Goal: Information Seeking & Learning: Check status

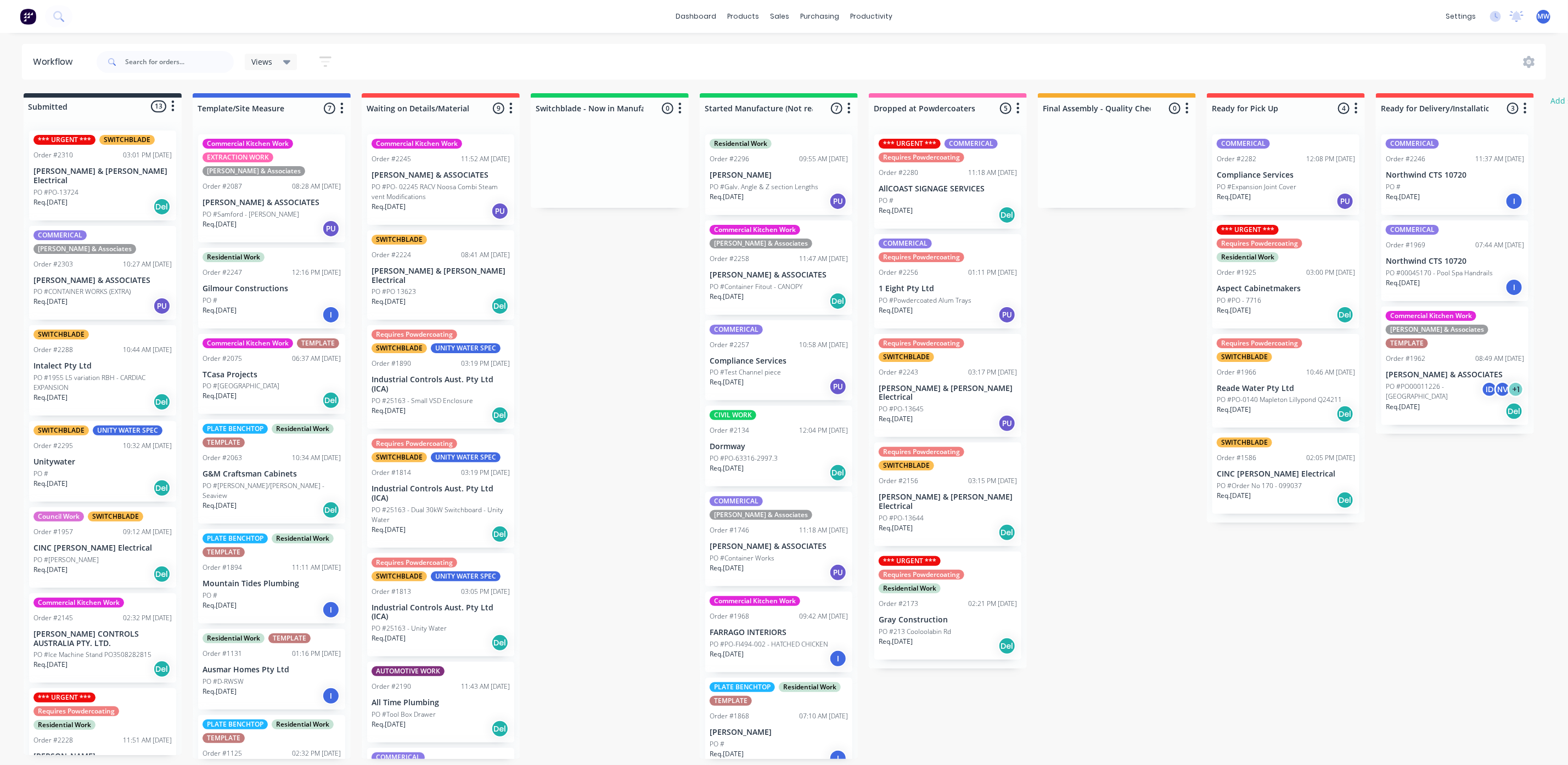
click at [926, 203] on div "PO #" at bounding box center [948, 201] width 138 height 10
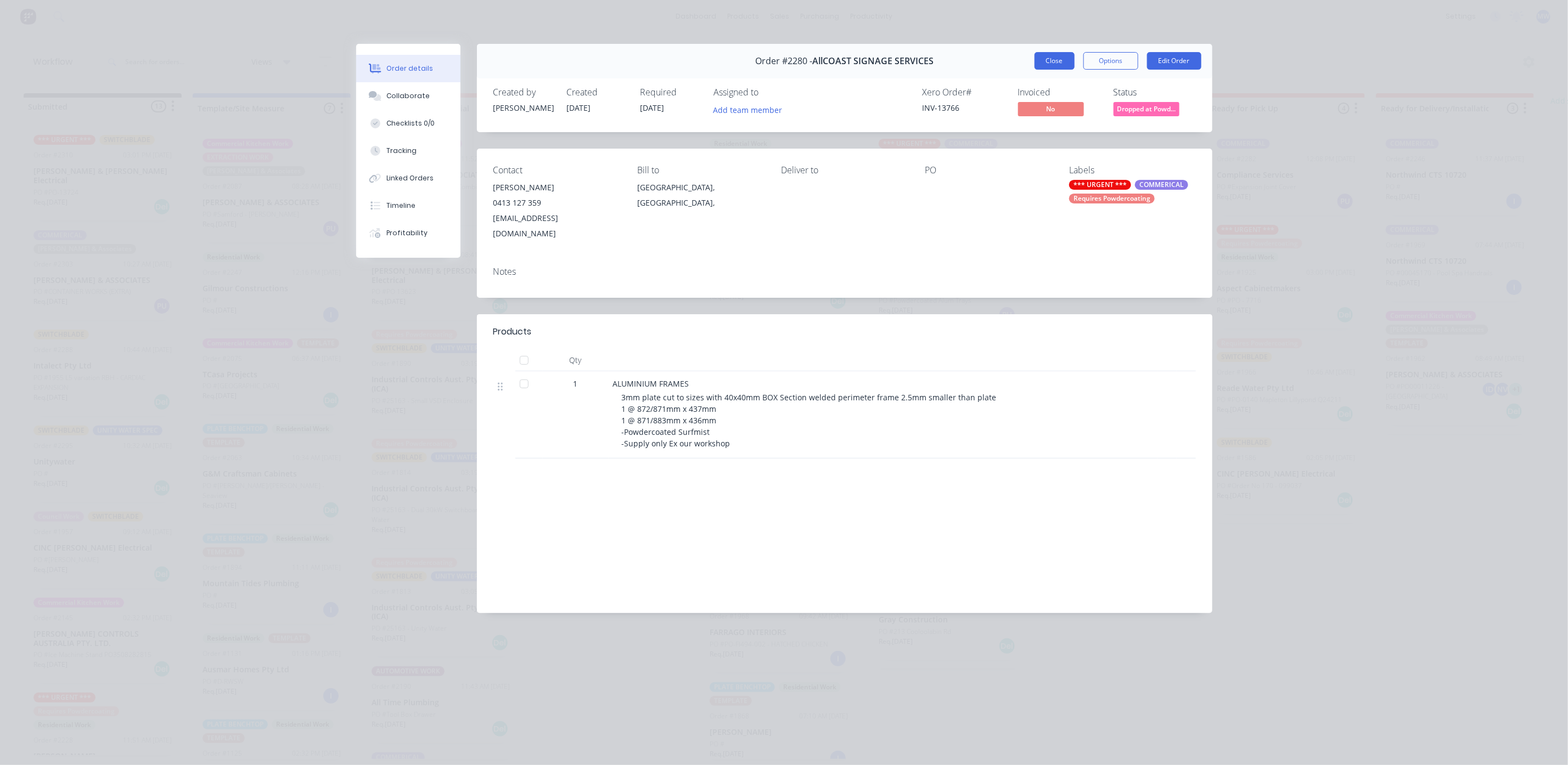
click at [1059, 54] on button "Close" at bounding box center [1055, 61] width 40 height 18
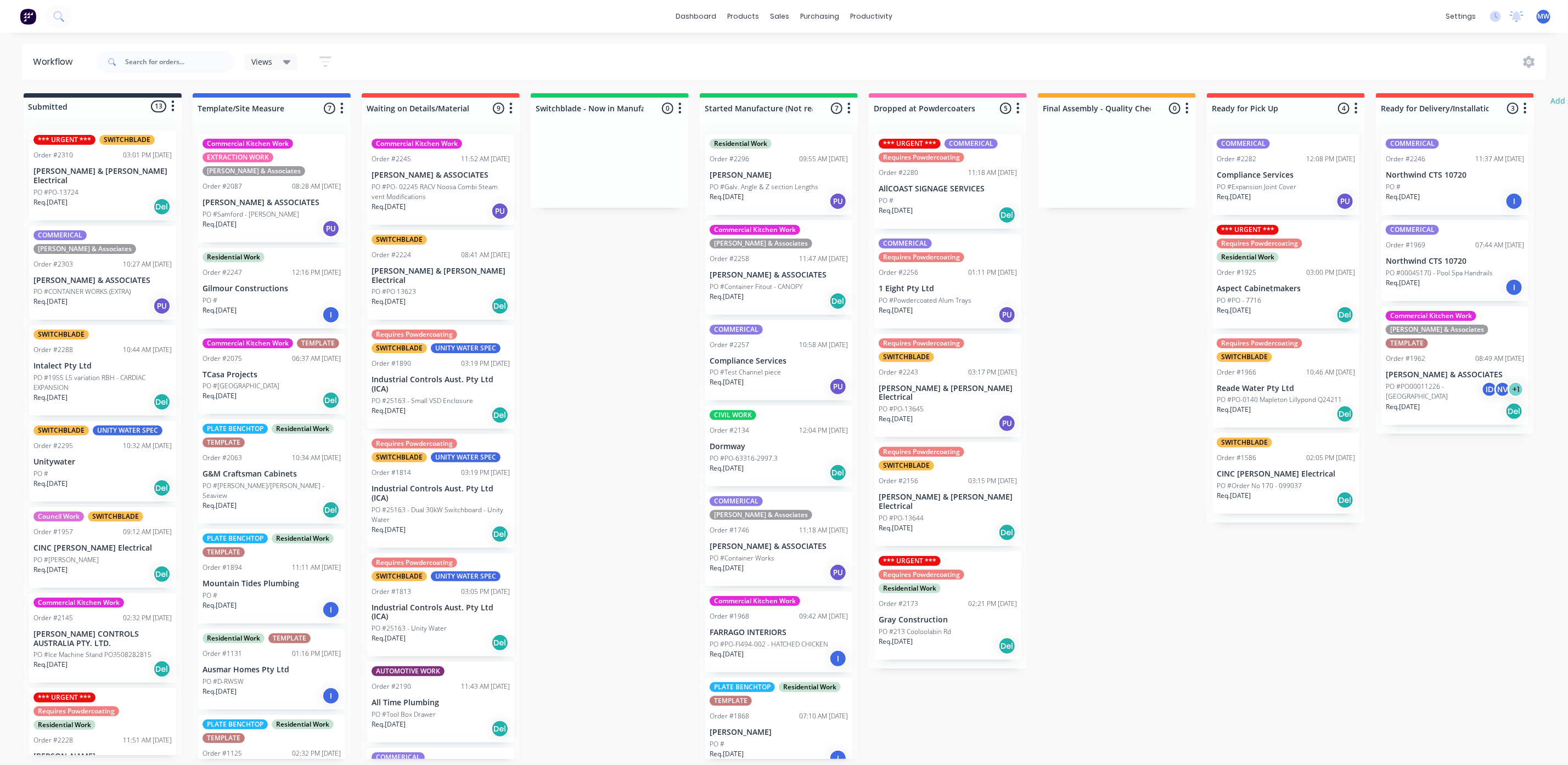
scroll to position [7, 0]
click at [934, 312] on div "Req. [DATE] PU" at bounding box center [948, 315] width 138 height 19
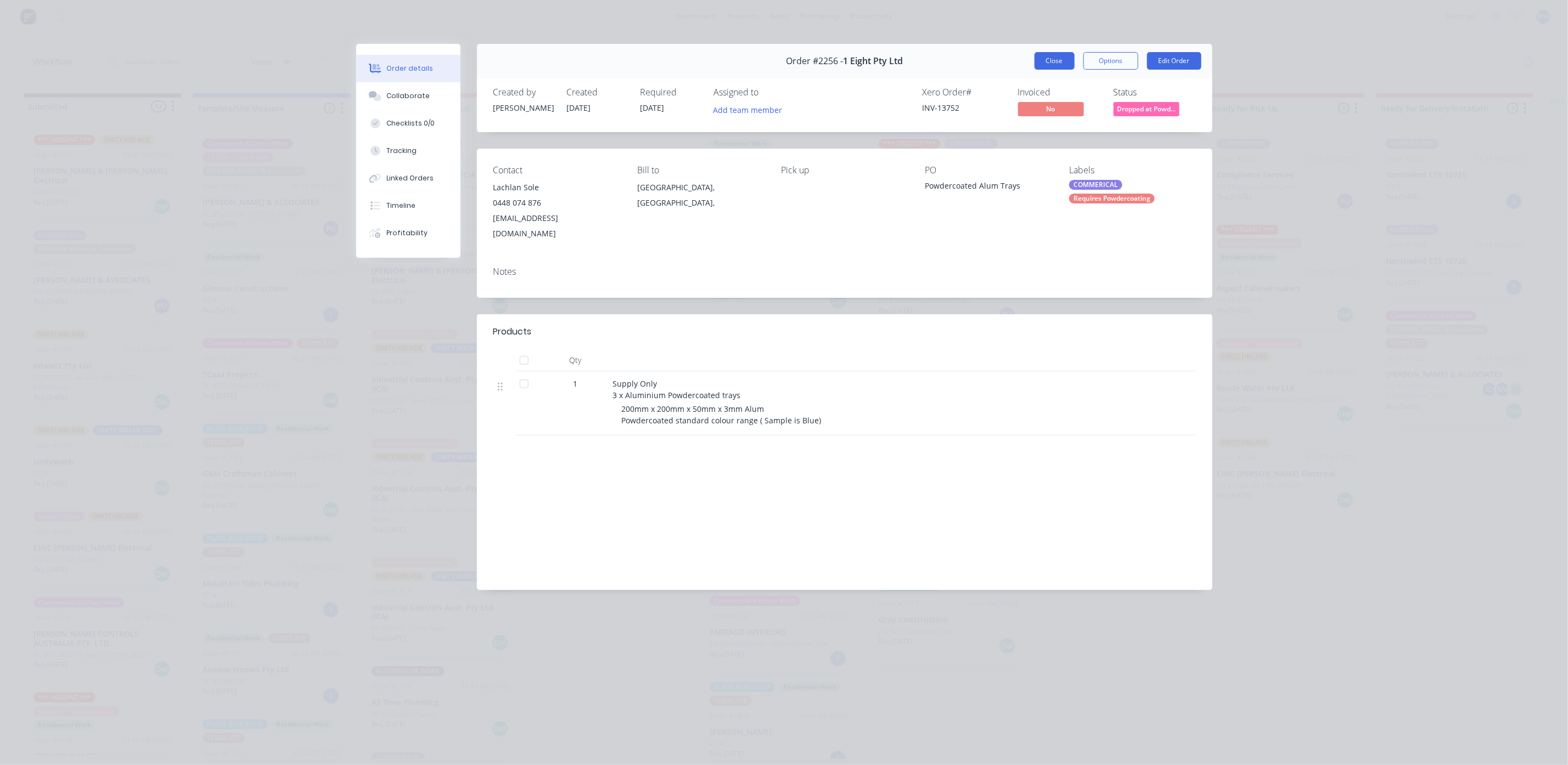
click at [1060, 68] on button "Close" at bounding box center [1055, 61] width 40 height 18
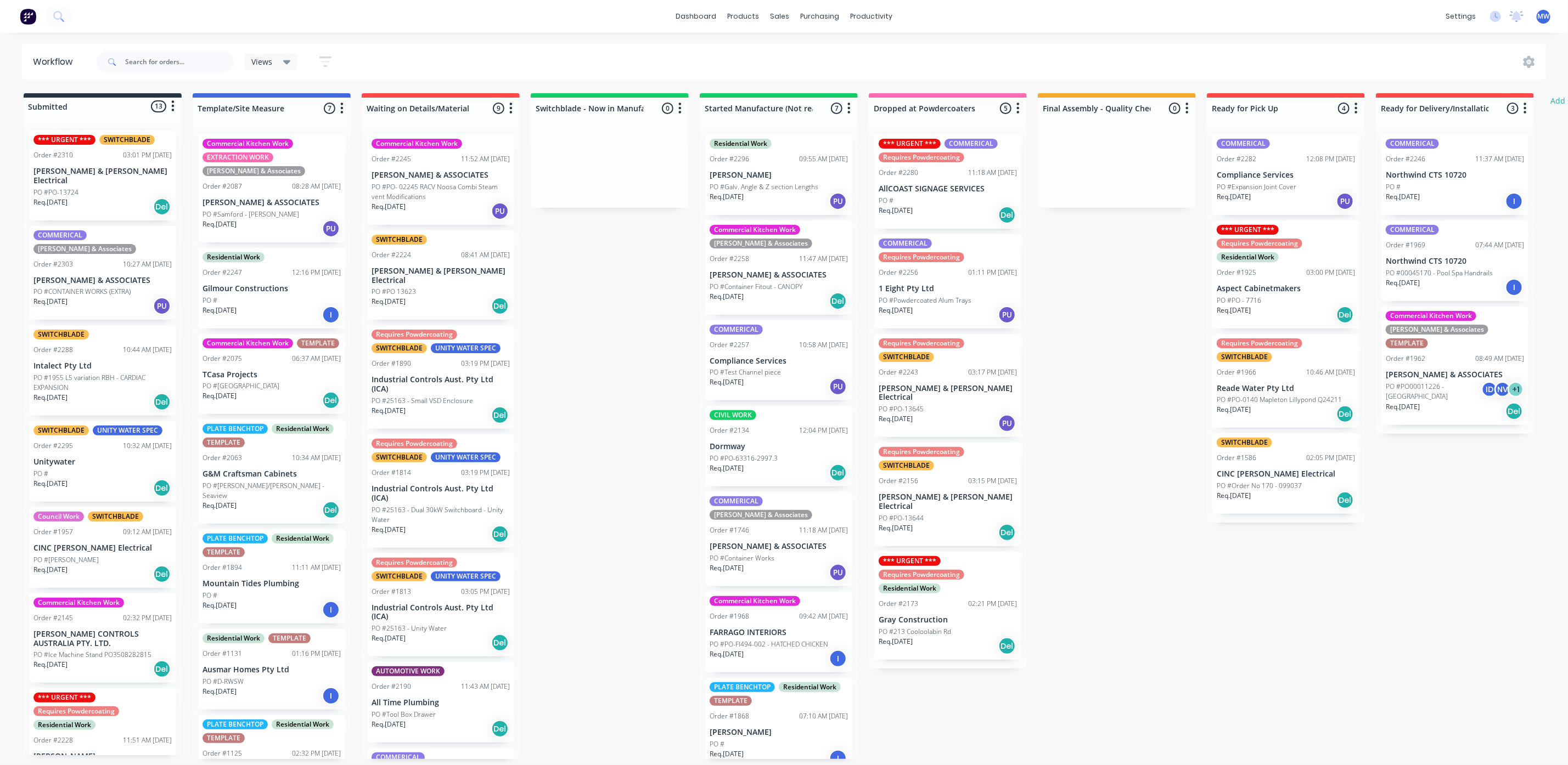
scroll to position [0, 0]
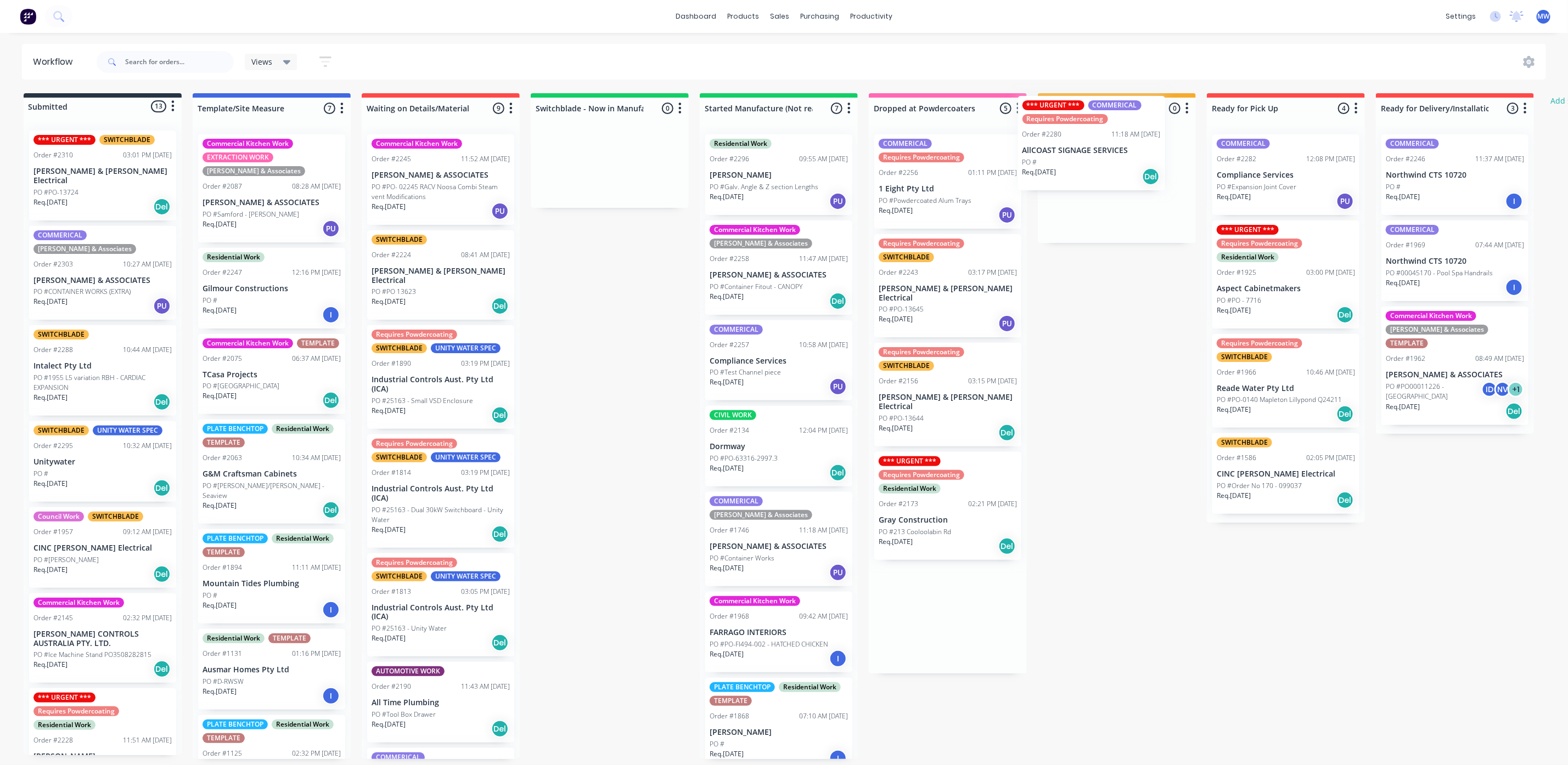
drag, startPoint x: 945, startPoint y: 201, endPoint x: 1099, endPoint y: 168, distance: 157.5
click at [1099, 168] on div "Submitted 13 Status colour #273444 hex #273444 Save Cancel Summaries Total orde…" at bounding box center [907, 426] width 1830 height 666
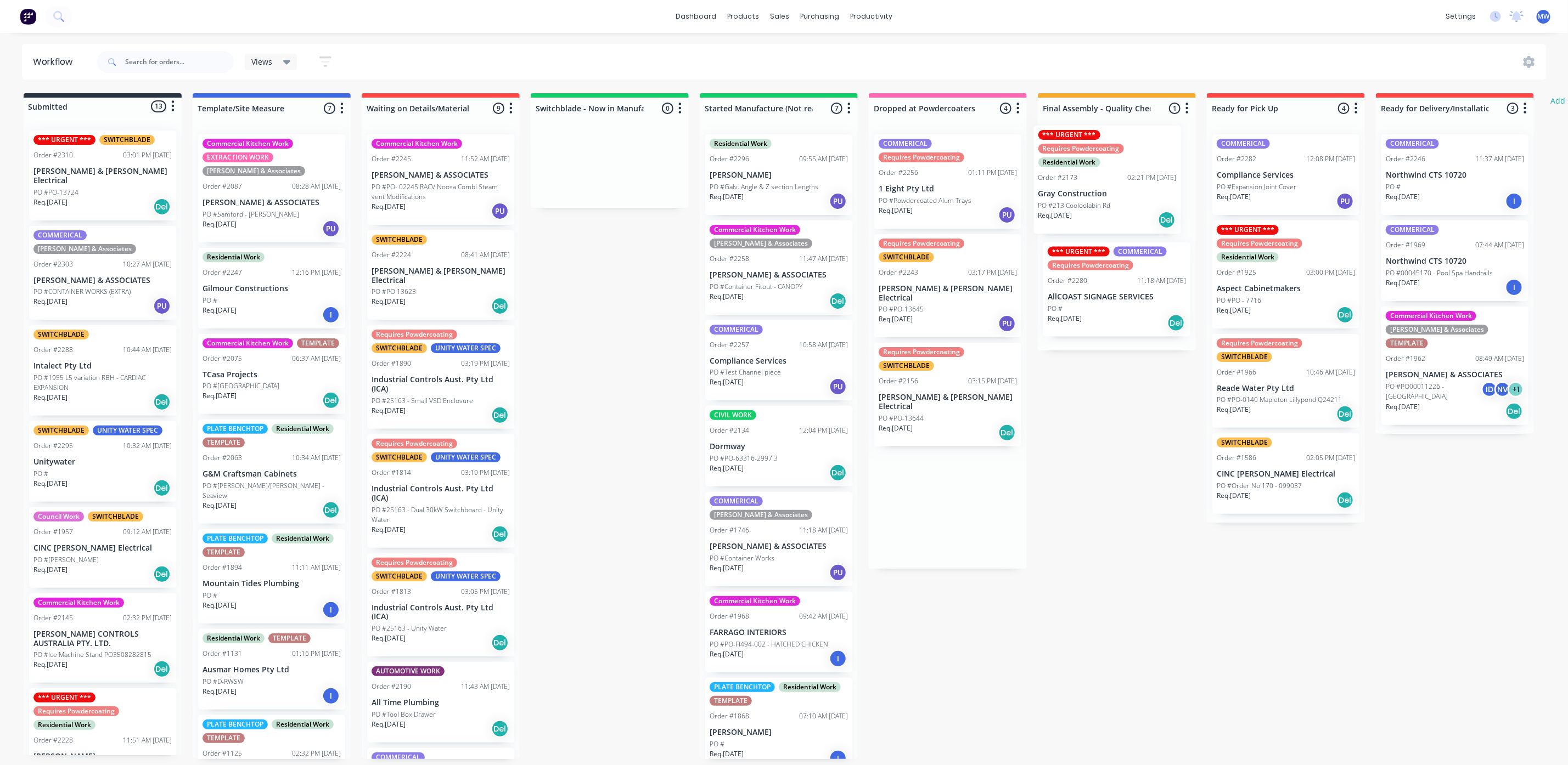
drag, startPoint x: 928, startPoint y: 531, endPoint x: 1091, endPoint y: 220, distance: 351.1
click at [1091, 220] on div "Submitted 13 Status colour #273444 hex #273444 Save Cancel Summaries Total orde…" at bounding box center [907, 426] width 1830 height 666
click at [912, 393] on p "[PERSON_NAME] & [PERSON_NAME] Electrical" at bounding box center [948, 402] width 138 height 19
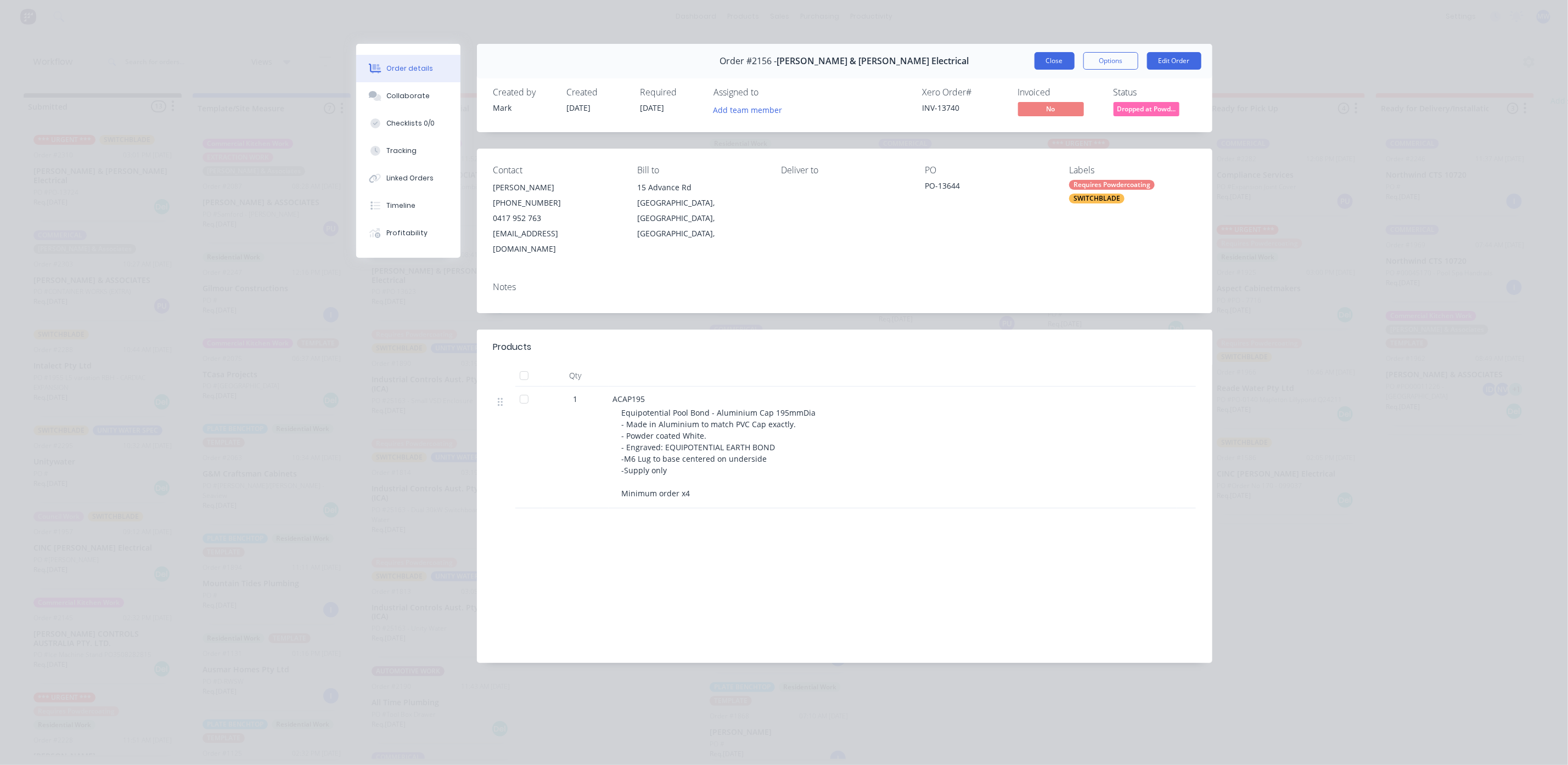
click at [1049, 56] on button "Close" at bounding box center [1055, 61] width 40 height 18
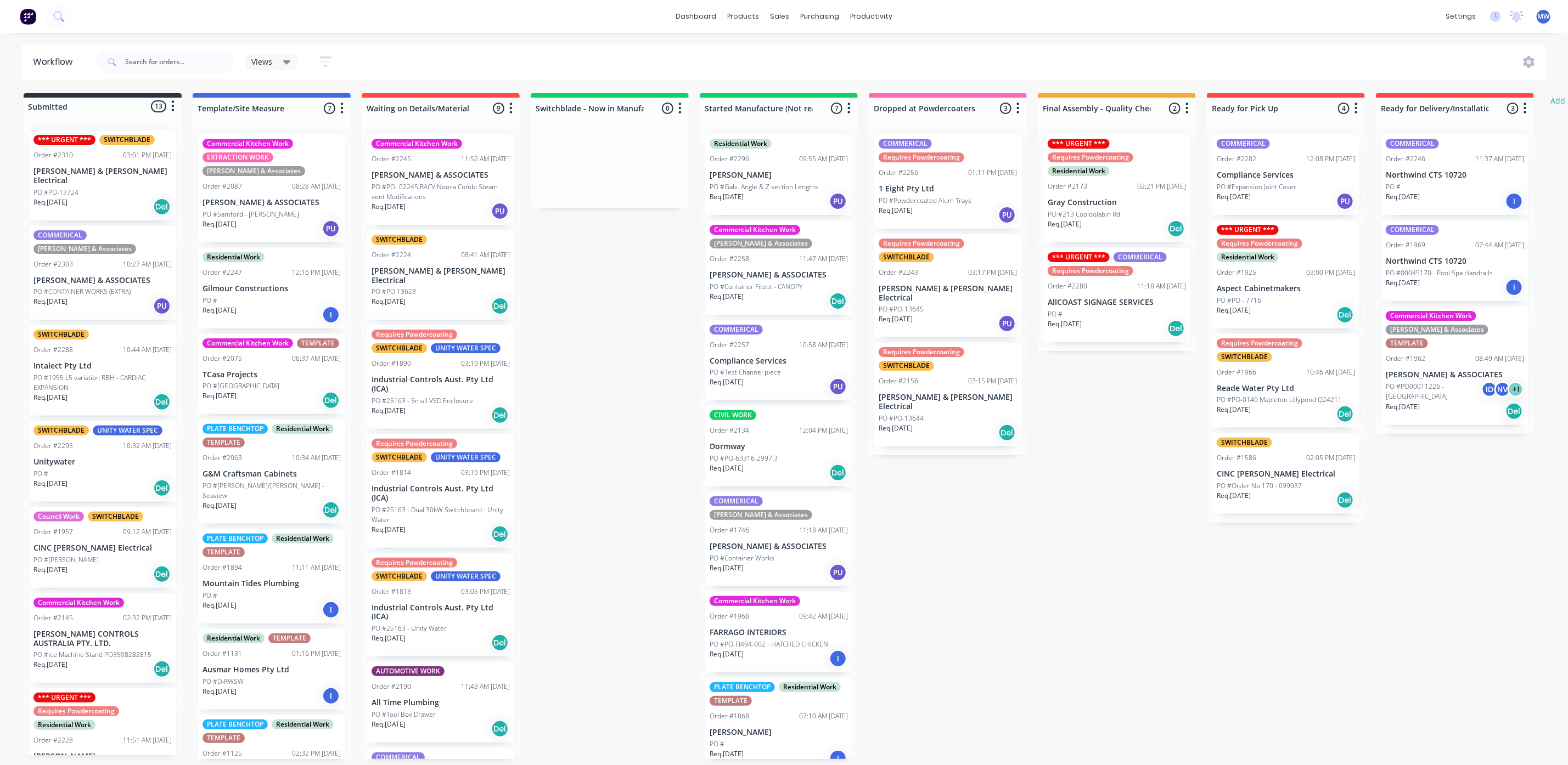
click at [944, 269] on div "Order #2243 03:17 PM [DATE]" at bounding box center [948, 273] width 138 height 10
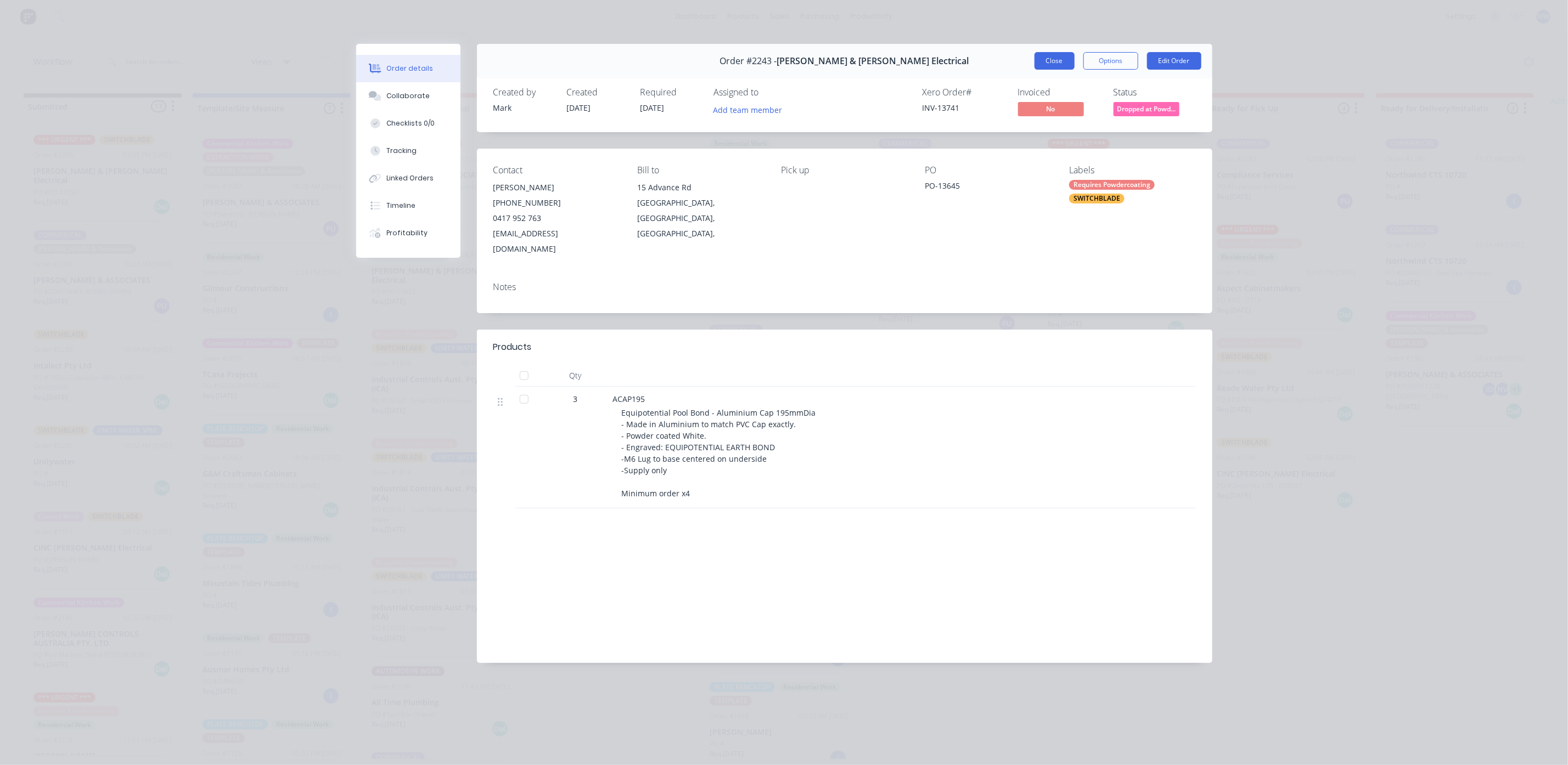
click at [1046, 69] on button "Close" at bounding box center [1055, 61] width 40 height 18
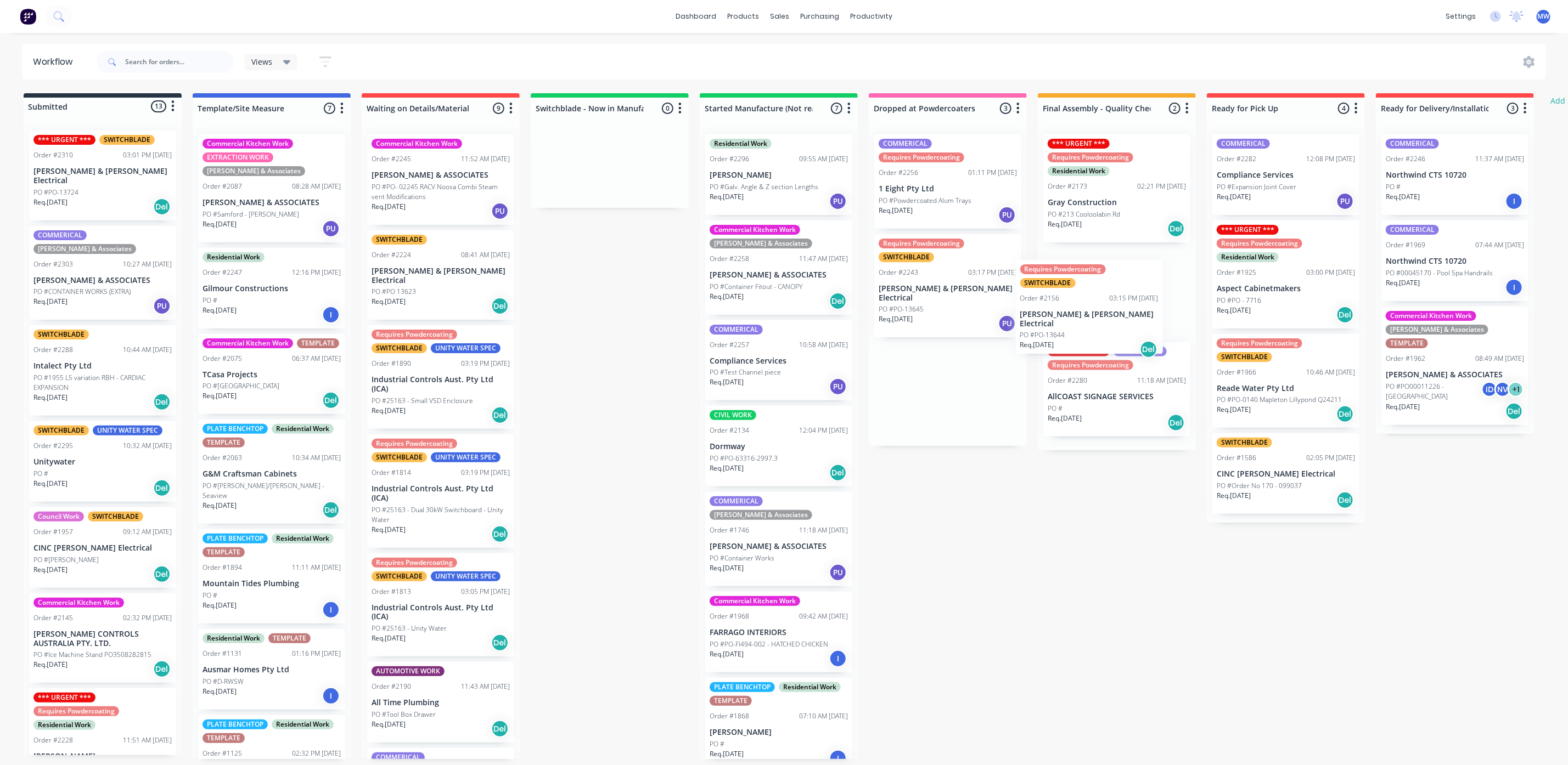
drag, startPoint x: 944, startPoint y: 385, endPoint x: 1089, endPoint y: 310, distance: 163.2
click at [1089, 310] on div "Submitted 13 Status colour #273444 hex #273444 Save Cancel Summaries Total orde…" at bounding box center [907, 426] width 1830 height 666
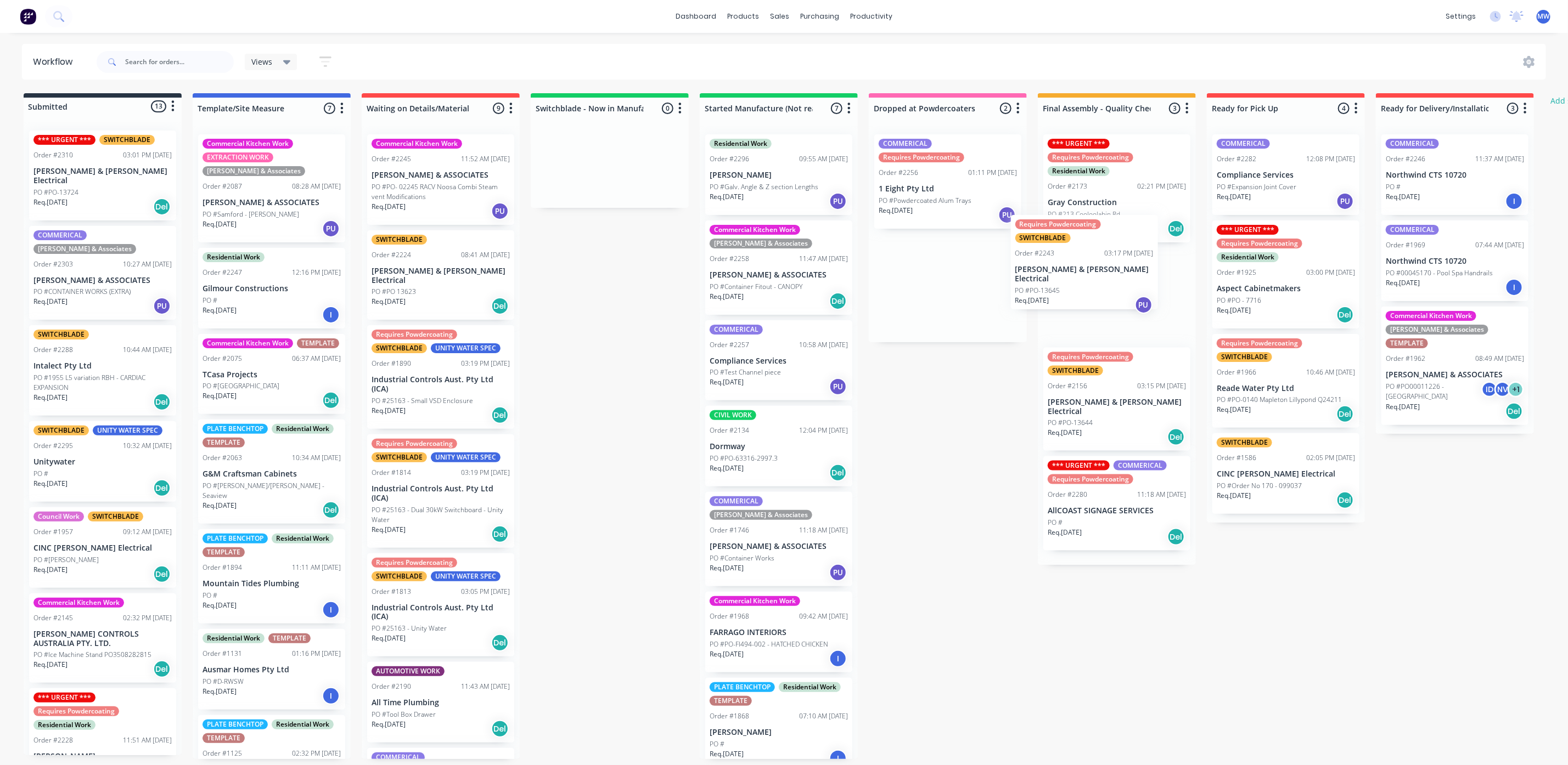
drag, startPoint x: 919, startPoint y: 314, endPoint x: 1089, endPoint y: 292, distance: 171.4
click at [1089, 292] on div "Submitted 13 Status colour #273444 hex #273444 Save Cancel Summaries Total orde…" at bounding box center [907, 426] width 1830 height 666
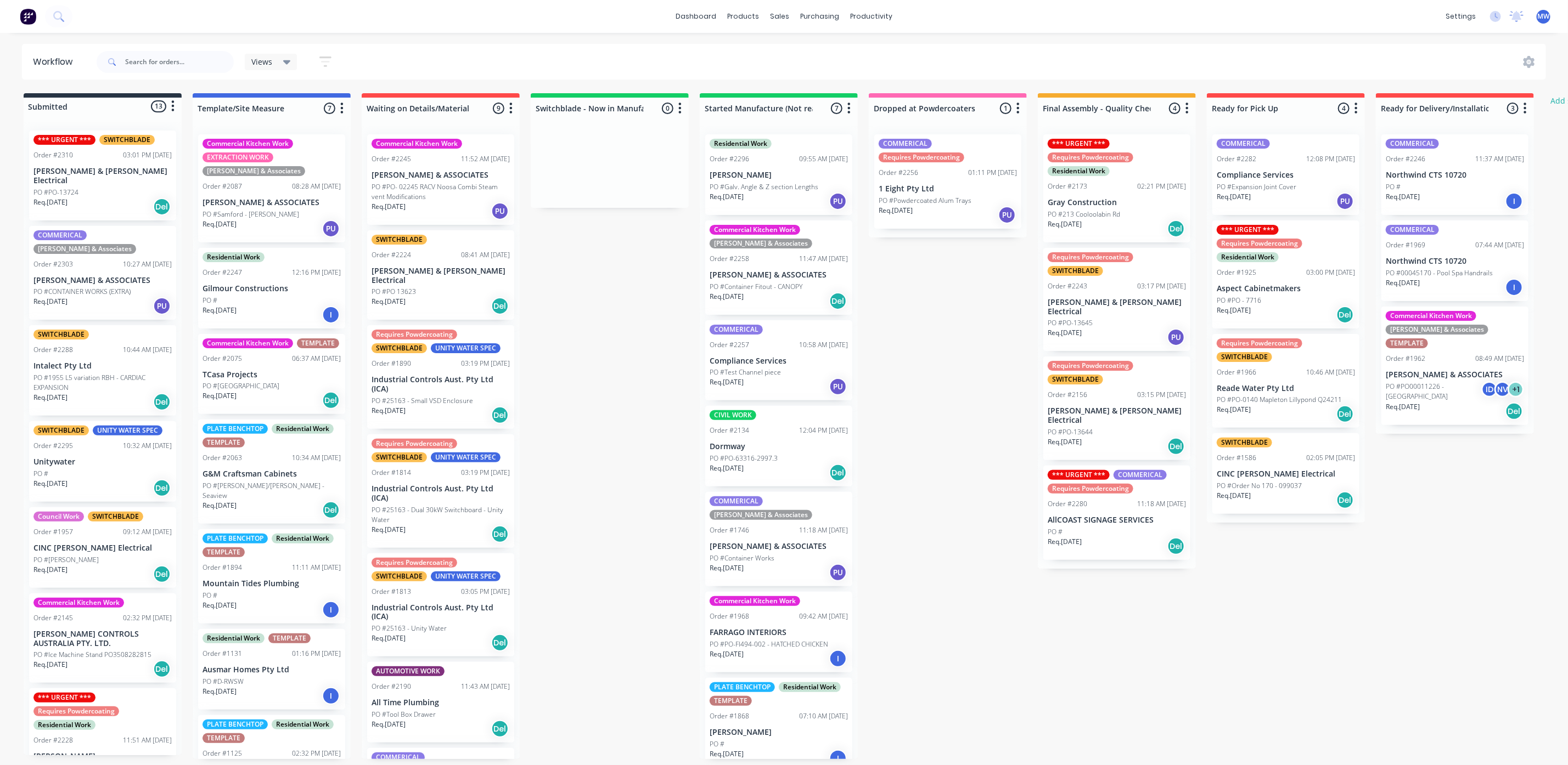
click at [942, 224] on div "Req. [DATE] PU" at bounding box center [948, 215] width 138 height 19
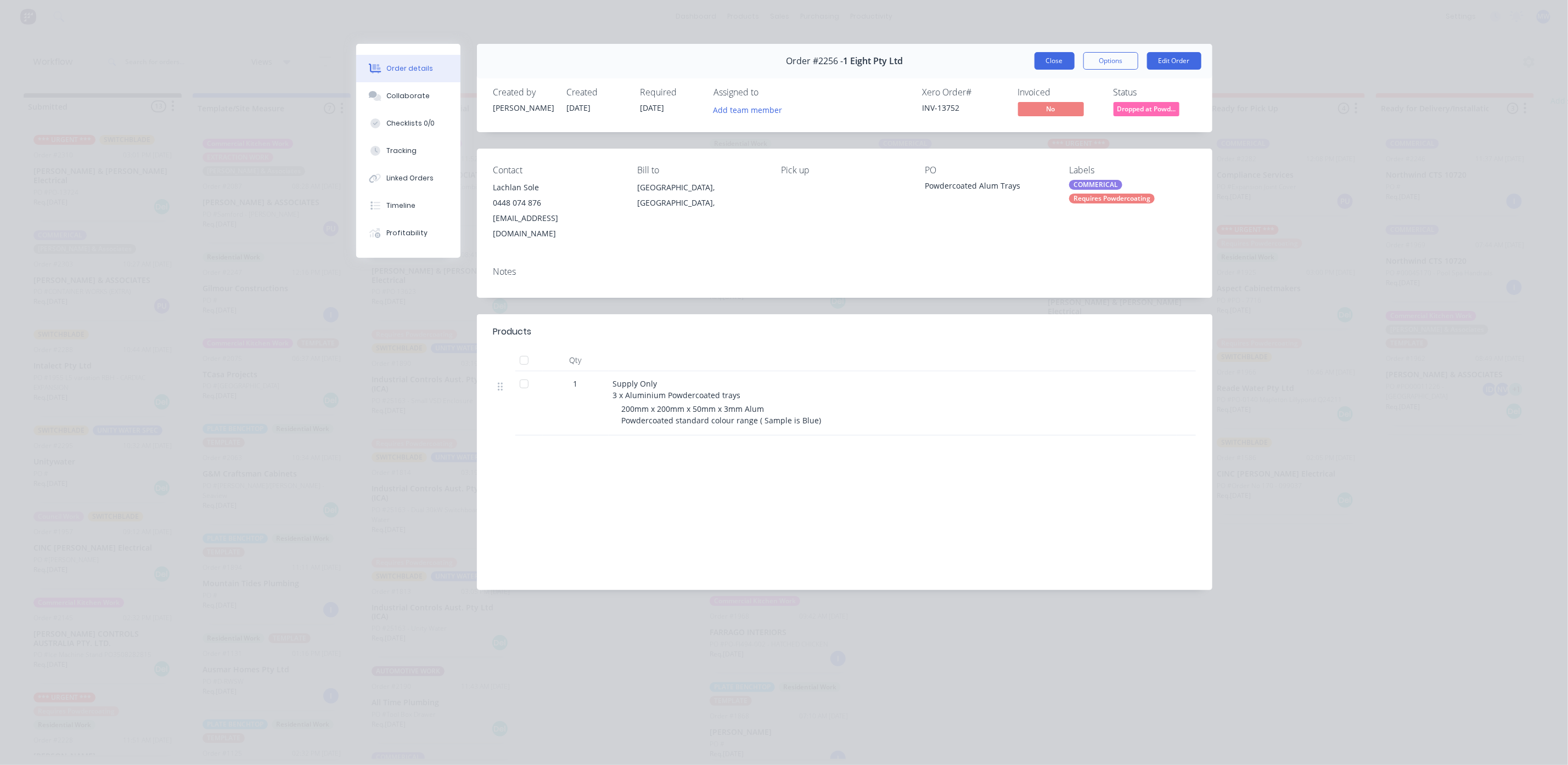
click at [1050, 68] on button "Close" at bounding box center [1055, 61] width 40 height 18
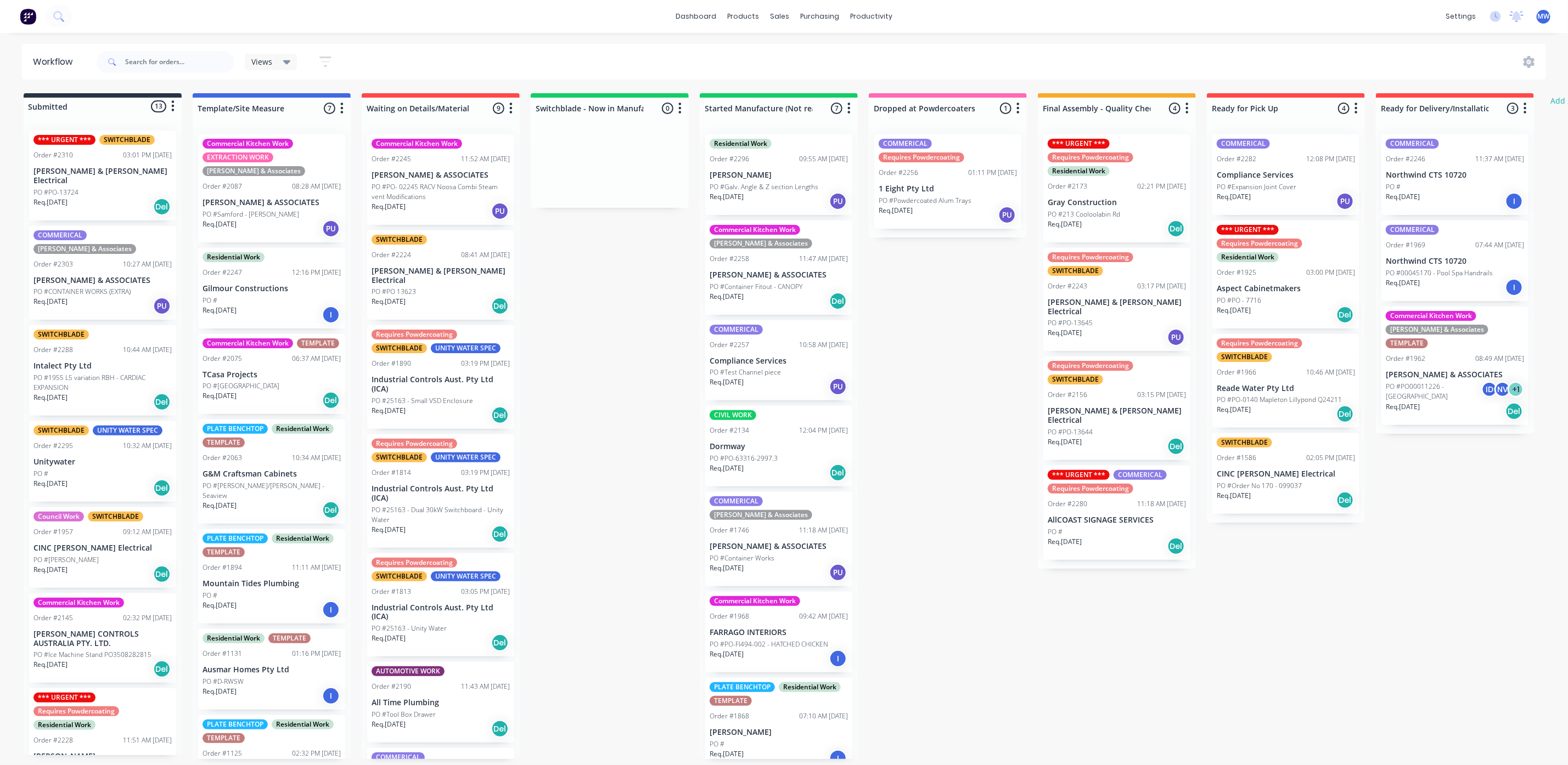
scroll to position [0, 3]
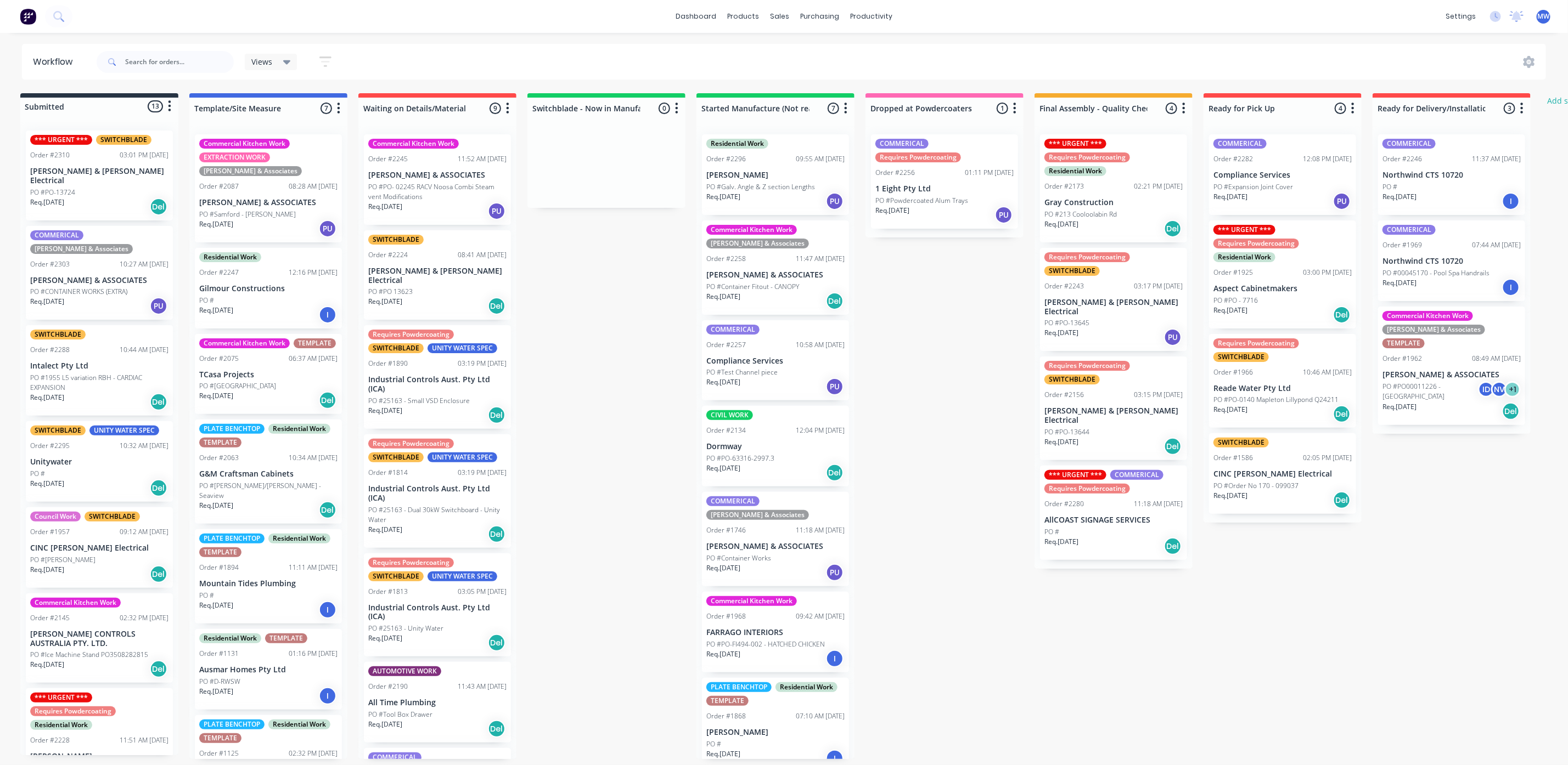
click at [1160, 606] on div "Submitted 13 Status colour #273444 hex #273444 Save Cancel Summaries Total orde…" at bounding box center [904, 426] width 1830 height 666
